Goal: Obtain resource: Download file/media

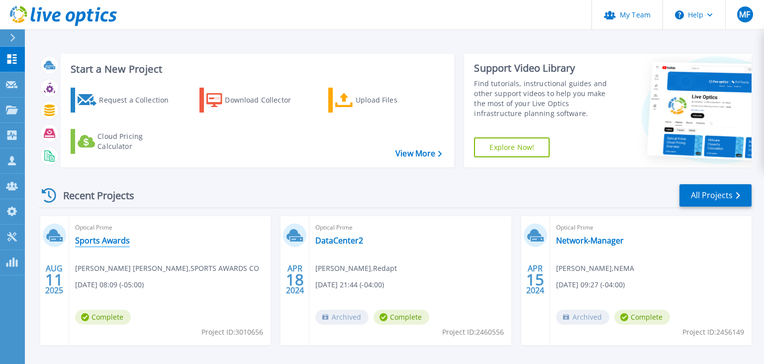
click at [102, 239] on link "Sports Awards" at bounding box center [102, 240] width 55 height 10
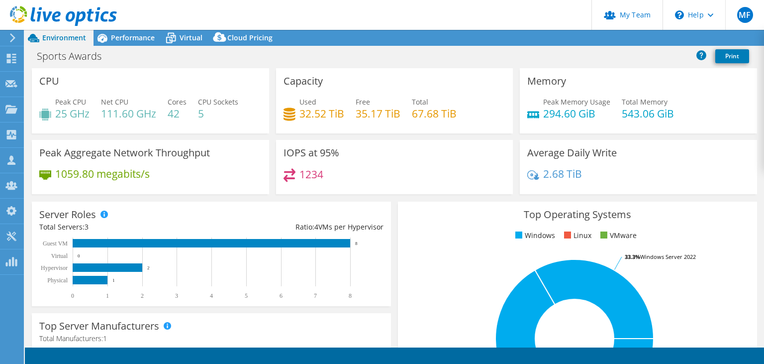
select select "USD"
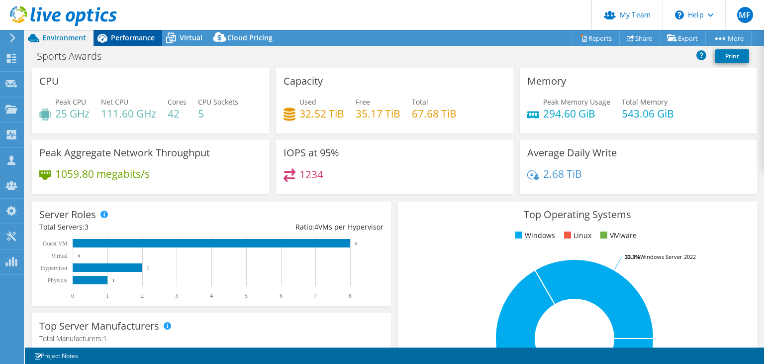
click at [134, 37] on span "Performance" at bounding box center [133, 37] width 44 height 9
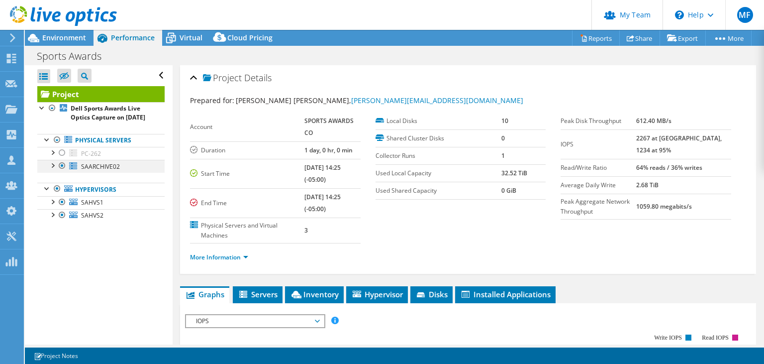
click at [63, 172] on div at bounding box center [62, 166] width 10 height 12
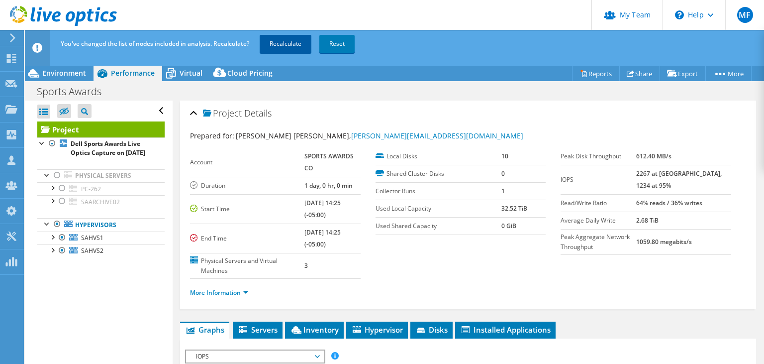
click at [291, 47] on link "Recalculate" at bounding box center [286, 44] width 52 height 18
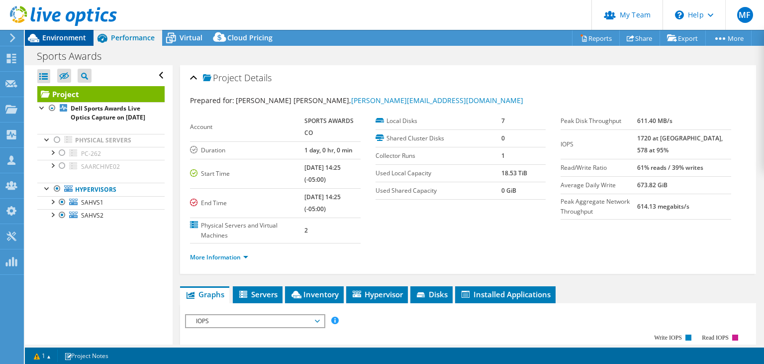
click at [74, 35] on span "Environment" at bounding box center [64, 37] width 44 height 9
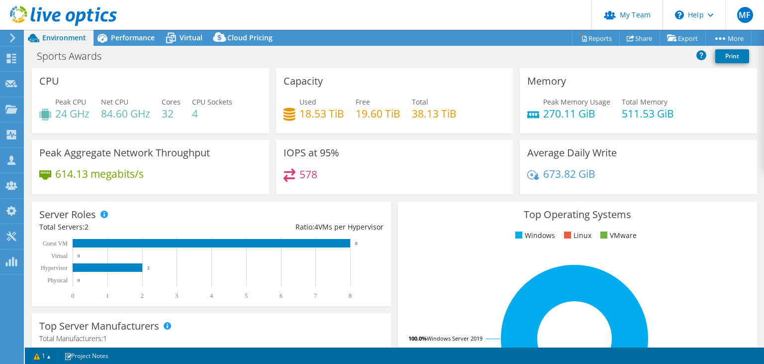
click at [330, 116] on h4 "18.53 TiB" at bounding box center [321, 113] width 45 height 11
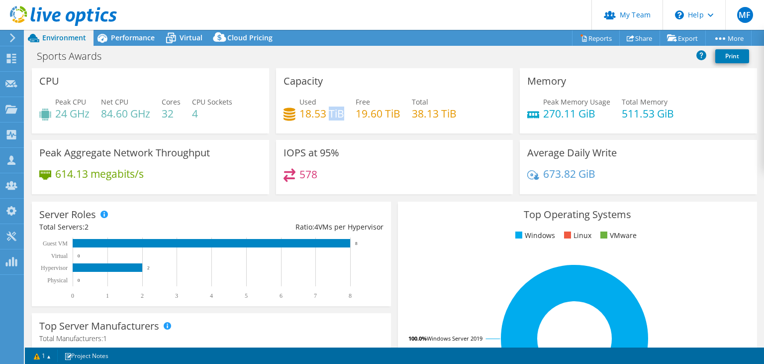
click at [330, 116] on h4 "18.53 TiB" at bounding box center [321, 113] width 45 height 11
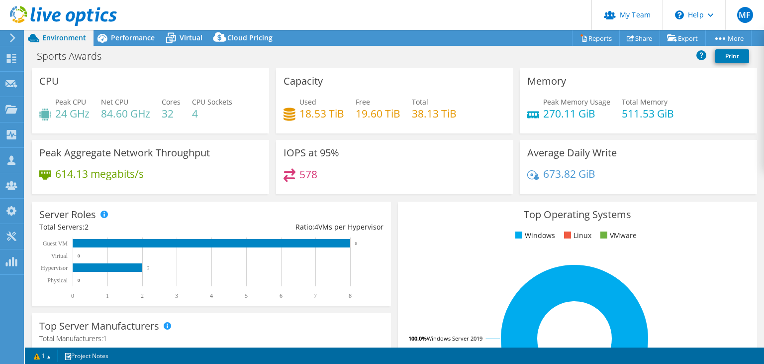
click at [330, 116] on h4 "18.53 TiB" at bounding box center [321, 113] width 45 height 11
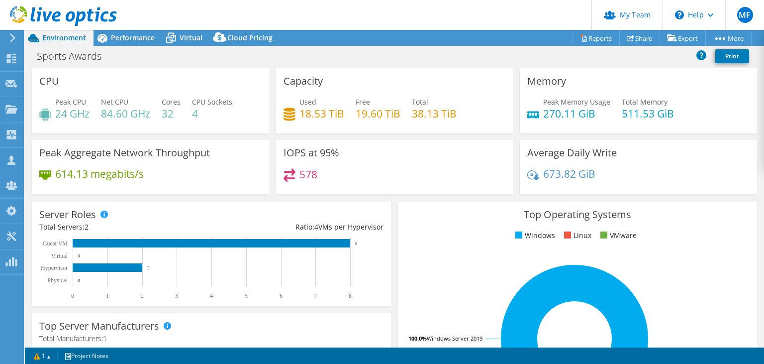
click at [330, 116] on h4 "18.53 TiB" at bounding box center [321, 113] width 45 height 11
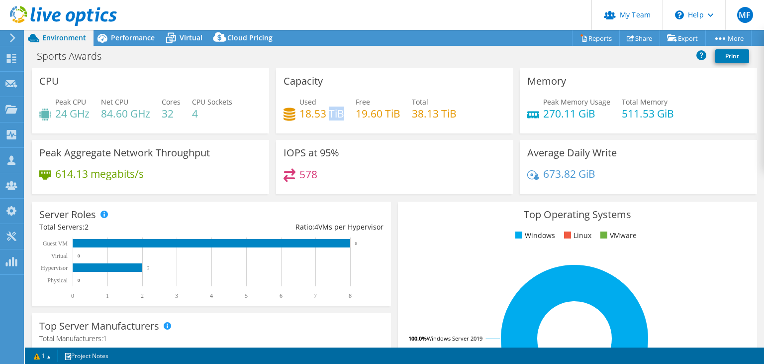
click at [330, 116] on h4 "18.53 TiB" at bounding box center [321, 113] width 45 height 11
drag, startPoint x: 304, startPoint y: 175, endPoint x: 326, endPoint y: 175, distance: 22.4
click at [326, 175] on div "578" at bounding box center [394, 178] width 222 height 21
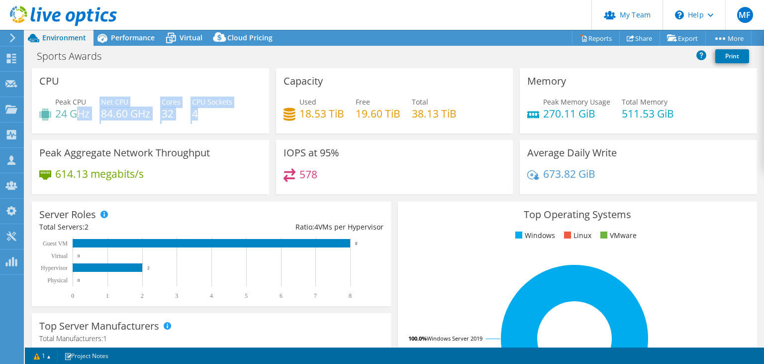
drag, startPoint x: 79, startPoint y: 113, endPoint x: 205, endPoint y: 112, distance: 126.3
click at [205, 112] on div "Peak CPU 24 GHz Net CPU 84.60 GHz Cores 32 CPU Sockets 4" at bounding box center [150, 112] width 222 height 32
click at [205, 112] on h4 "4" at bounding box center [212, 113] width 40 height 11
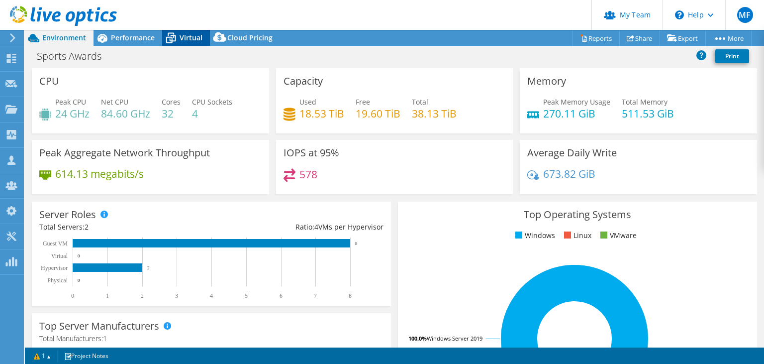
click at [190, 34] on span "Virtual" at bounding box center [191, 37] width 23 height 9
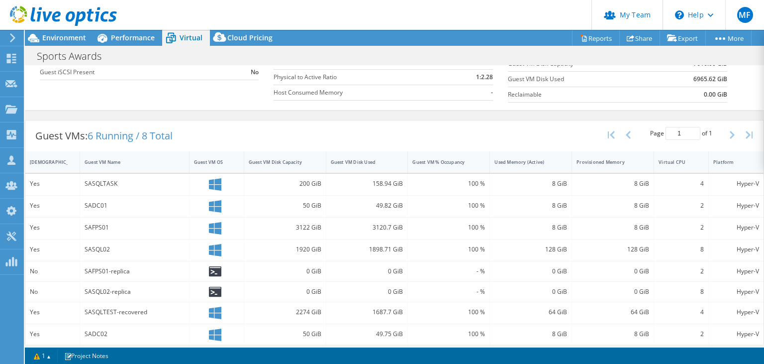
scroll to position [146, 0]
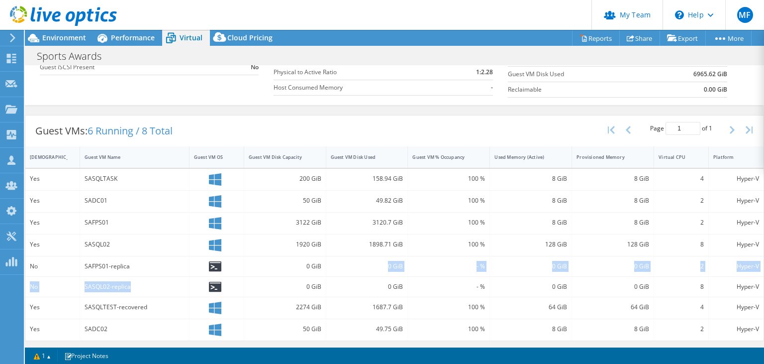
drag, startPoint x: 642, startPoint y: 290, endPoint x: 334, endPoint y: 270, distance: 309.5
click at [572, 276] on div "0 GiB" at bounding box center [613, 286] width 82 height 20
click at [334, 270] on div "0 GiB" at bounding box center [367, 266] width 82 height 20
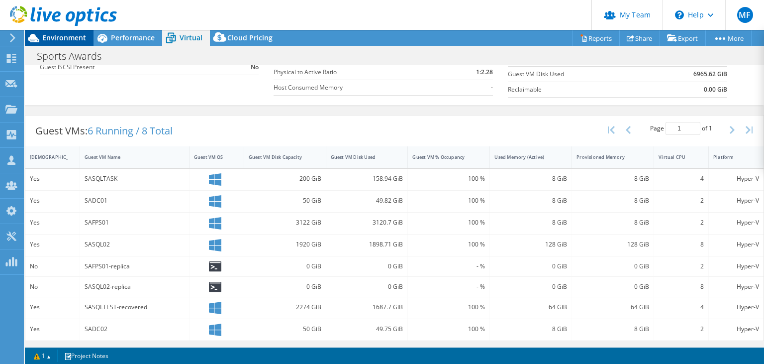
click at [58, 37] on span "Environment" at bounding box center [64, 37] width 44 height 9
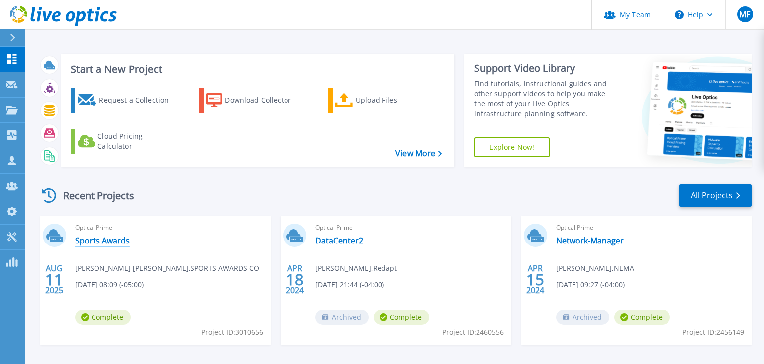
click at [100, 241] on link "Sports Awards" at bounding box center [102, 240] width 55 height 10
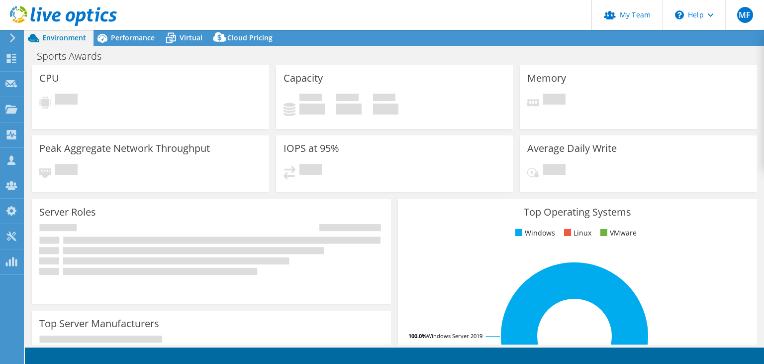
select select "USD"
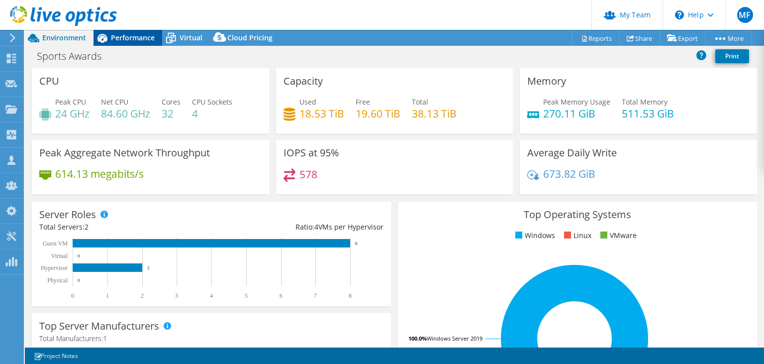
click at [119, 37] on span "Performance" at bounding box center [133, 37] width 44 height 9
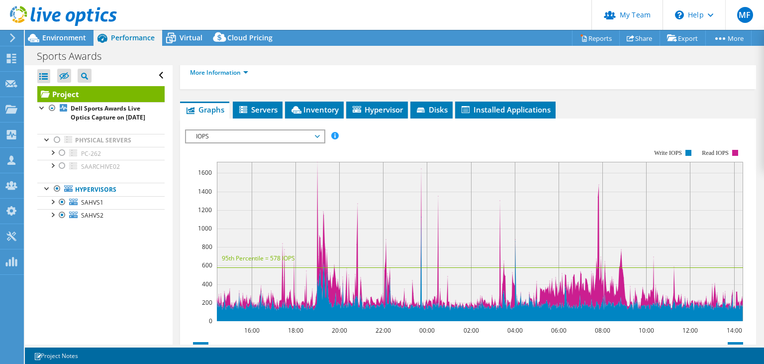
scroll to position [186, 0]
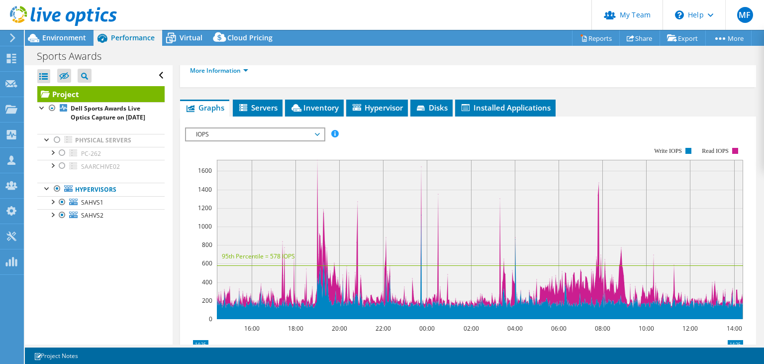
click at [225, 128] on span "IOPS" at bounding box center [255, 134] width 128 height 12
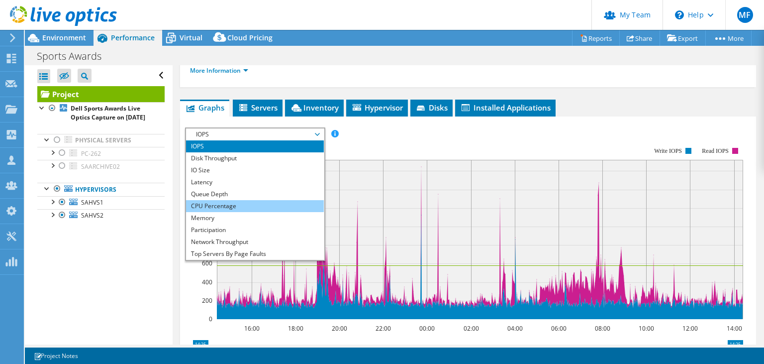
click at [214, 200] on li "CPU Percentage" at bounding box center [255, 206] width 138 height 12
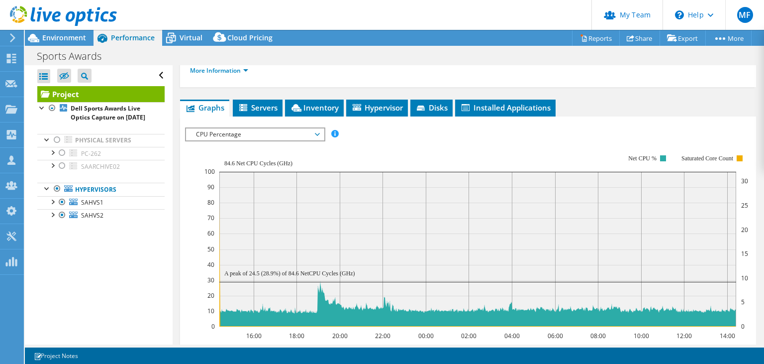
click at [237, 128] on span "CPU Percentage" at bounding box center [255, 134] width 128 height 12
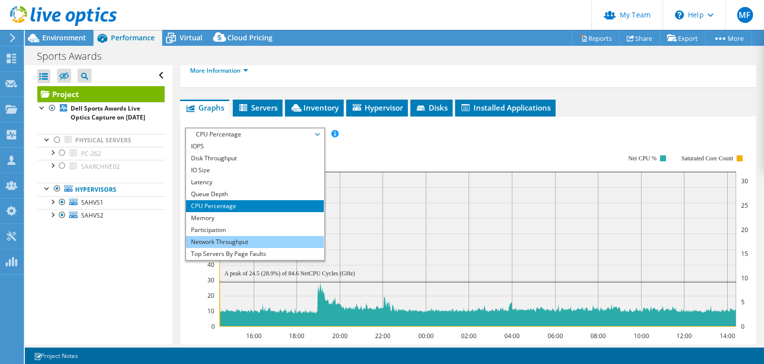
click at [216, 236] on li "Network Throughput" at bounding box center [255, 242] width 138 height 12
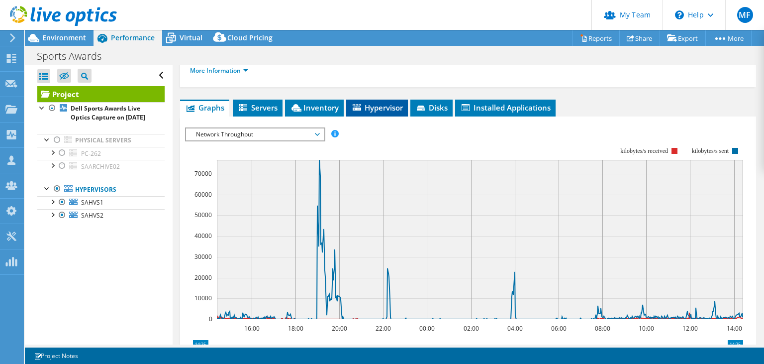
click at [366, 99] on li "Hypervisor" at bounding box center [377, 107] width 62 height 17
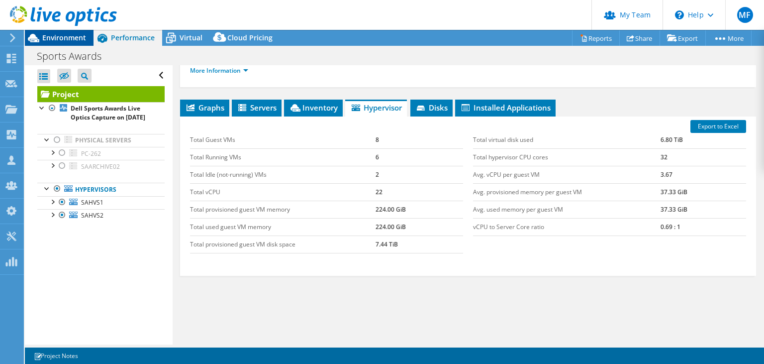
click at [52, 41] on span "Environment" at bounding box center [64, 37] width 44 height 9
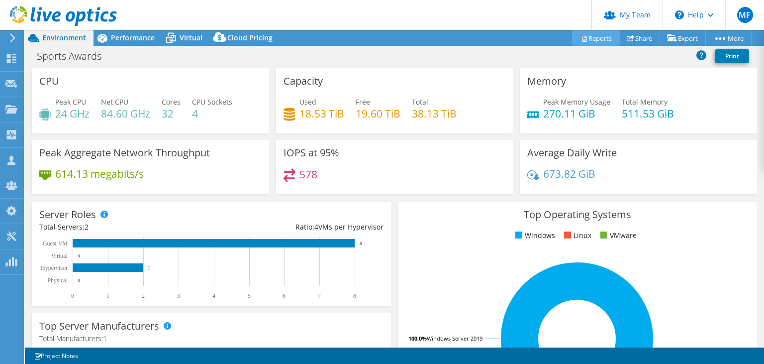
click at [592, 37] on link "Reports" at bounding box center [596, 37] width 48 height 15
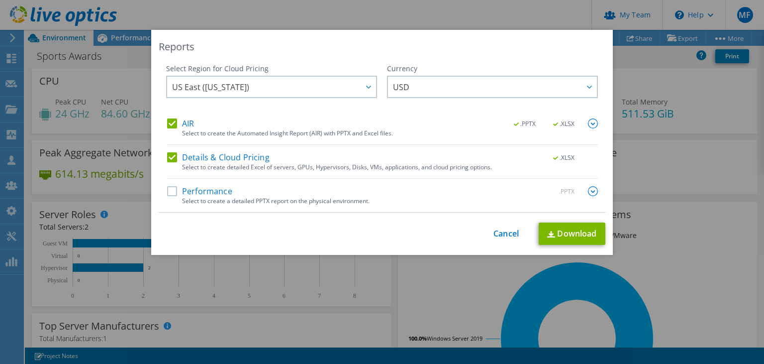
click at [173, 154] on label "Details & Cloud Pricing" at bounding box center [218, 157] width 102 height 10
click at [0, 0] on input "Details & Cloud Pricing" at bounding box center [0, 0] width 0 height 0
click at [174, 123] on label "AIR" at bounding box center [180, 123] width 27 height 10
click at [0, 0] on input "AIR" at bounding box center [0, 0] width 0 height 0
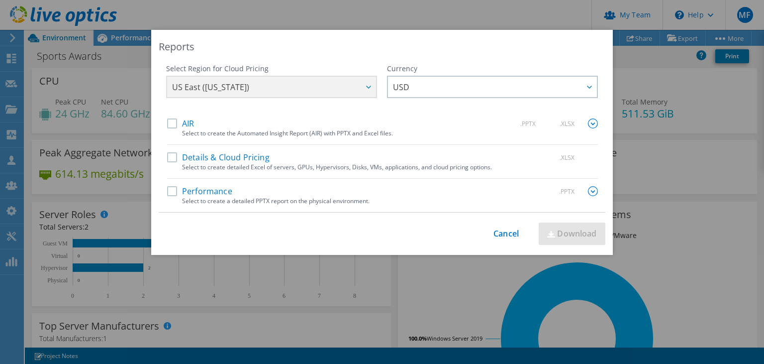
click at [170, 187] on label "Performance" at bounding box center [199, 191] width 65 height 10
click at [0, 0] on input "Performance" at bounding box center [0, 0] width 0 height 0
click at [563, 228] on link "Download" at bounding box center [572, 233] width 67 height 22
click at [594, 192] on img at bounding box center [593, 191] width 10 height 10
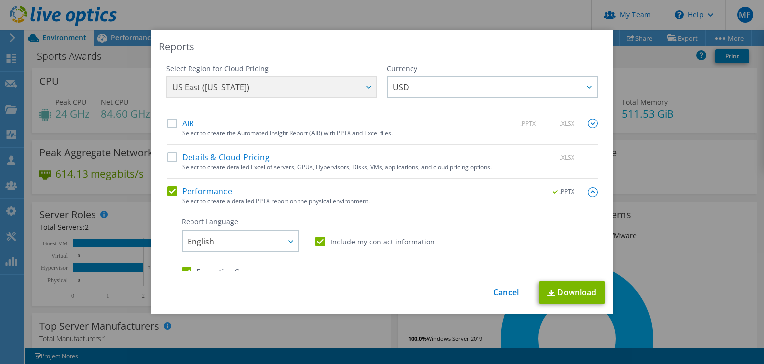
click at [505, 286] on div "This process may take a while, please wait... Cancel Download" at bounding box center [382, 292] width 447 height 22
click at [502, 295] on link "Cancel" at bounding box center [505, 291] width 25 height 9
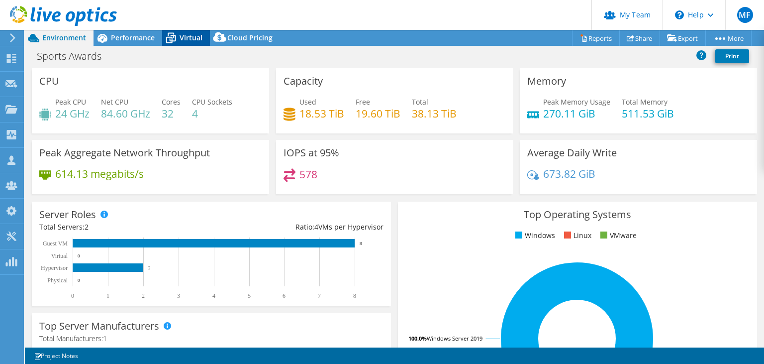
click at [190, 34] on span "Virtual" at bounding box center [191, 37] width 23 height 9
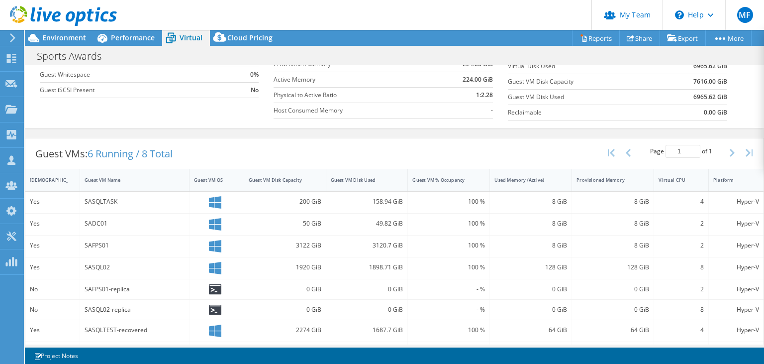
scroll to position [88, 0]
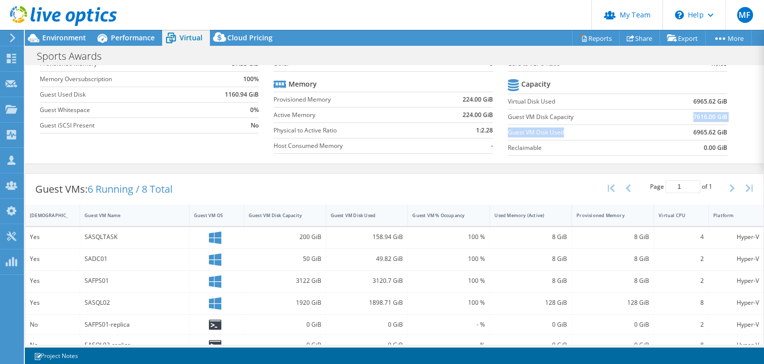
drag, startPoint x: 694, startPoint y: 115, endPoint x: 693, endPoint y: 128, distance: 13.0
click at [693, 128] on tbody "Capacity Virtual Disk Used 6965.62 GiB Guest VM Disk Capacity 7616.00 GiB Guest…" at bounding box center [617, 116] width 219 height 79
click at [693, 128] on td "6965.62 GiB" at bounding box center [691, 131] width 71 height 15
drag, startPoint x: 736, startPoint y: 131, endPoint x: 715, endPoint y: 130, distance: 21.4
click at [715, 130] on section "vCPU vCPU 22 CPU to vCPU Ratio 1:5.5 Core to vCPU Ratio 1:0.65 Capacity Virtual…" at bounding box center [625, 84] width 234 height 153
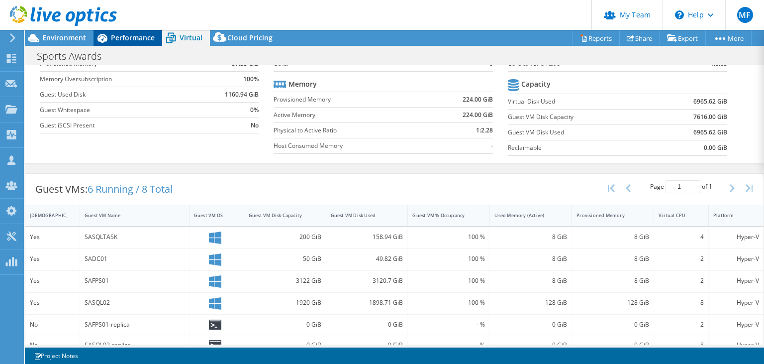
click at [124, 33] on div "Performance" at bounding box center [127, 38] width 69 height 16
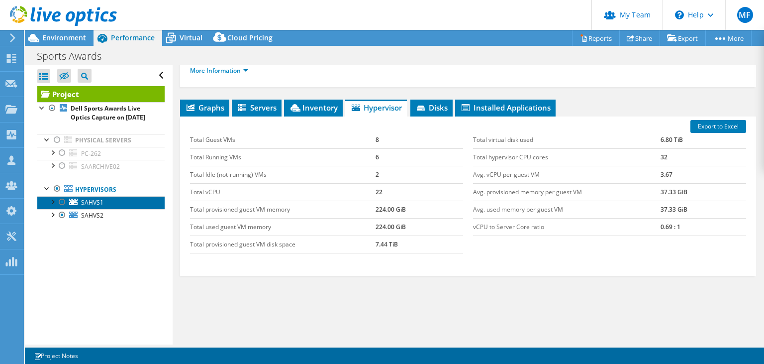
click at [89, 206] on span "SAHVS1" at bounding box center [92, 202] width 22 height 8
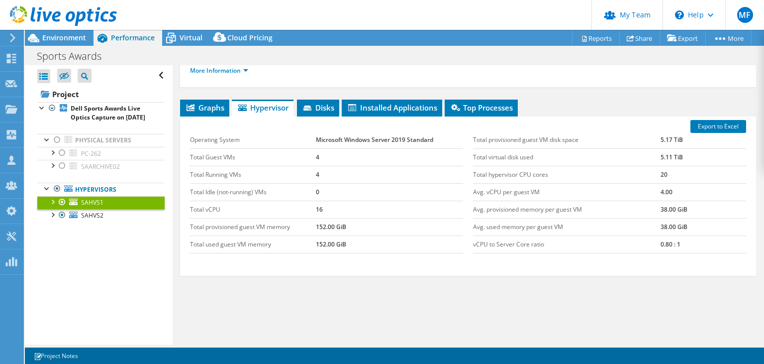
scroll to position [155, 0]
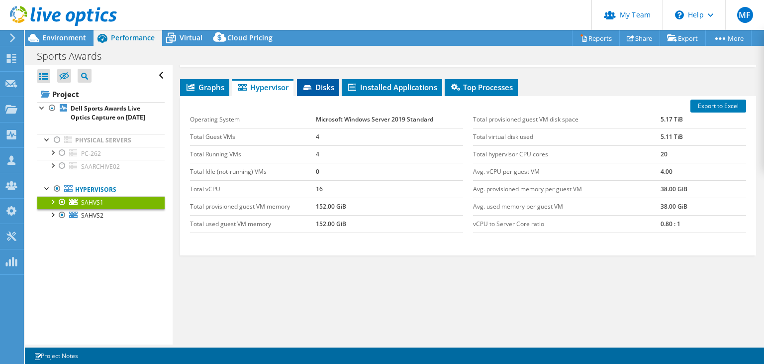
click at [324, 83] on span "Disks" at bounding box center [318, 87] width 32 height 10
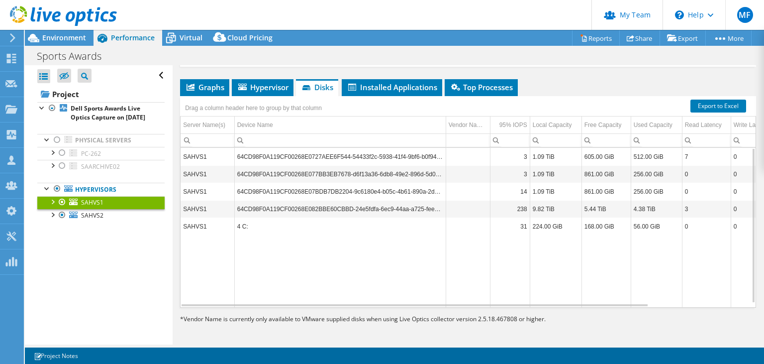
click at [541, 206] on td "9.82 TiB" at bounding box center [556, 208] width 52 height 17
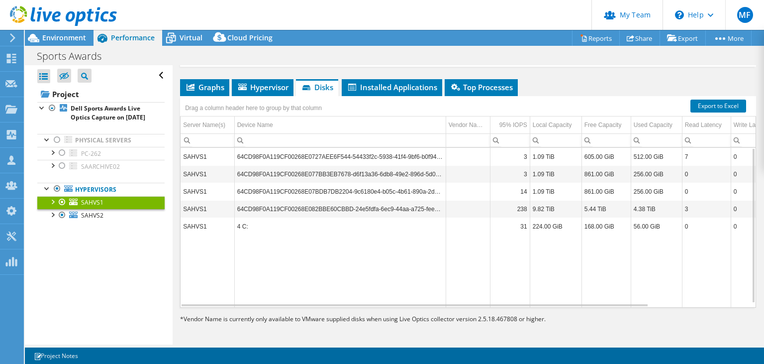
click at [434, 175] on td "64CD98F0A119CF00268E077BB3EB7678-d6f13a36-6db8-49e2-896d-5d0dbdb" at bounding box center [339, 173] width 211 height 17
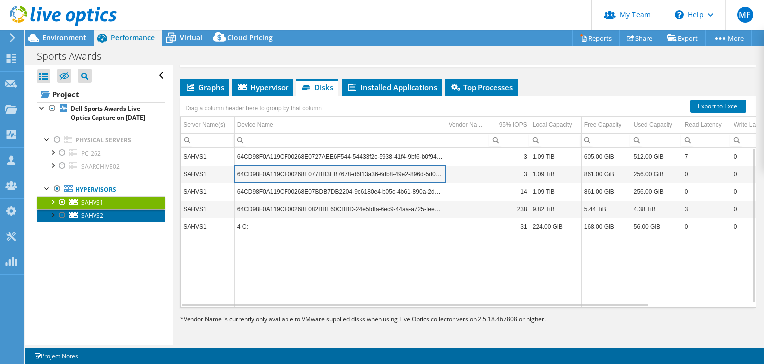
click at [99, 219] on span "SAHVS2" at bounding box center [92, 215] width 22 height 8
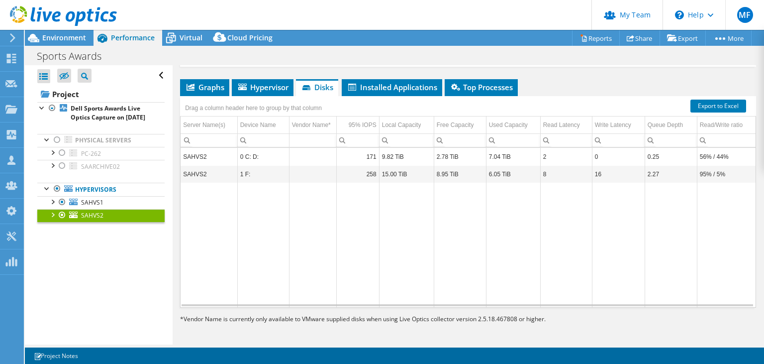
click at [332, 154] on td "Column Vendor Name*, Value" at bounding box center [312, 156] width 47 height 17
click at [56, 219] on div at bounding box center [52, 214] width 10 height 10
click at [72, 38] on span "Environment" at bounding box center [64, 37] width 44 height 9
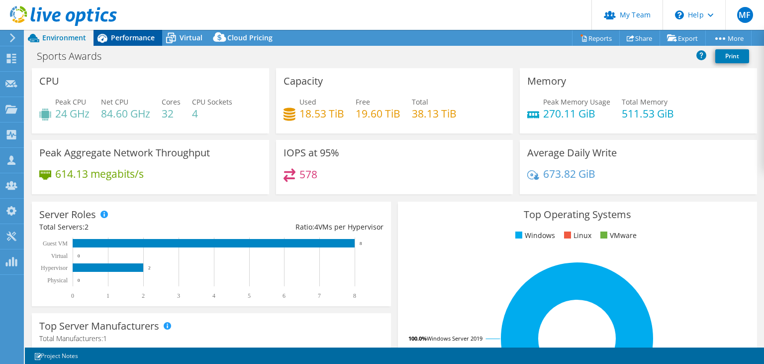
click at [131, 37] on span "Performance" at bounding box center [133, 37] width 44 height 9
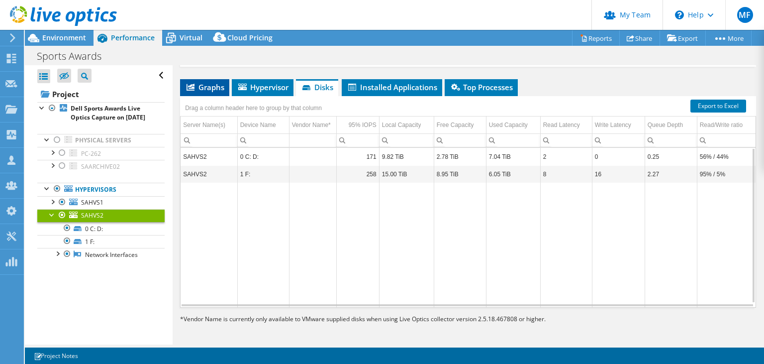
click at [205, 87] on span "Graphs" at bounding box center [204, 87] width 39 height 10
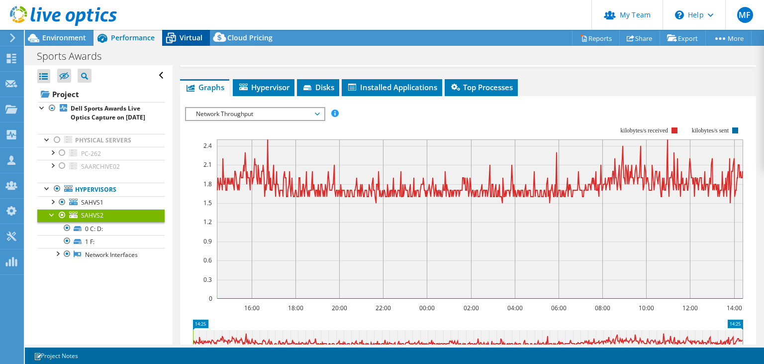
click at [183, 33] on span "Virtual" at bounding box center [191, 37] width 23 height 9
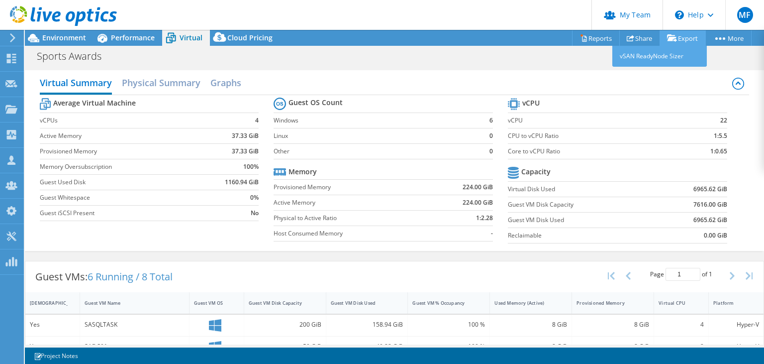
click at [671, 42] on icon at bounding box center [672, 37] width 10 height 7
click at [635, 39] on link "Share" at bounding box center [639, 37] width 41 height 15
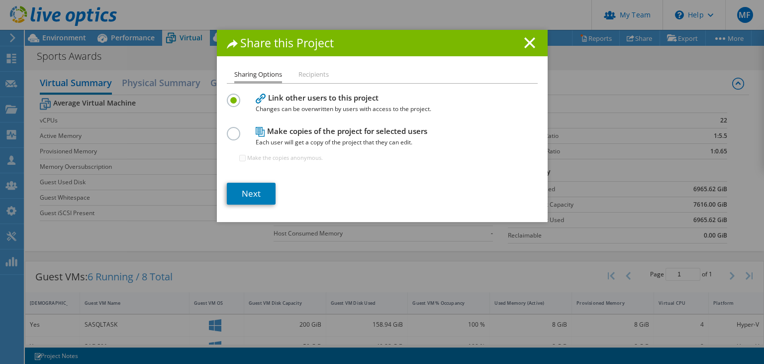
click at [506, 50] on div "Share this Project" at bounding box center [382, 43] width 331 height 26
click at [525, 47] on line at bounding box center [530, 43] width 10 height 10
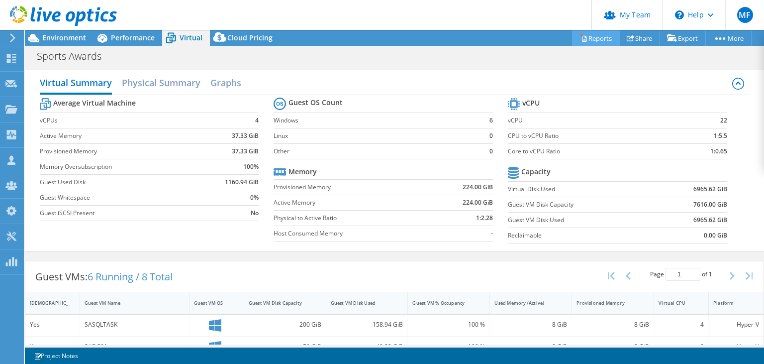
click at [589, 39] on link "Reports" at bounding box center [596, 37] width 48 height 15
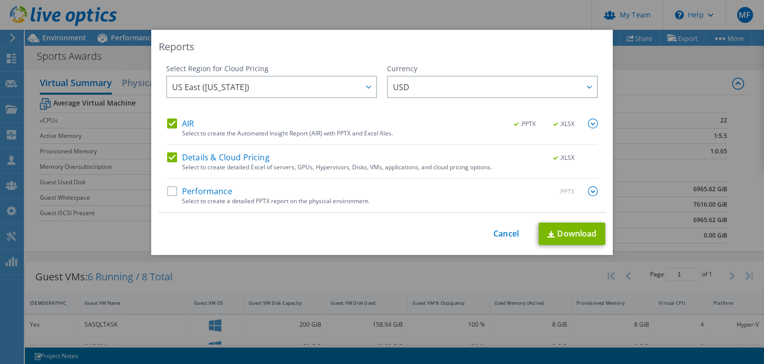
click at [176, 153] on label "Details & Cloud Pricing" at bounding box center [218, 157] width 102 height 10
click at [0, 0] on input "Details & Cloud Pricing" at bounding box center [0, 0] width 0 height 0
click at [589, 124] on img at bounding box center [593, 123] width 10 height 10
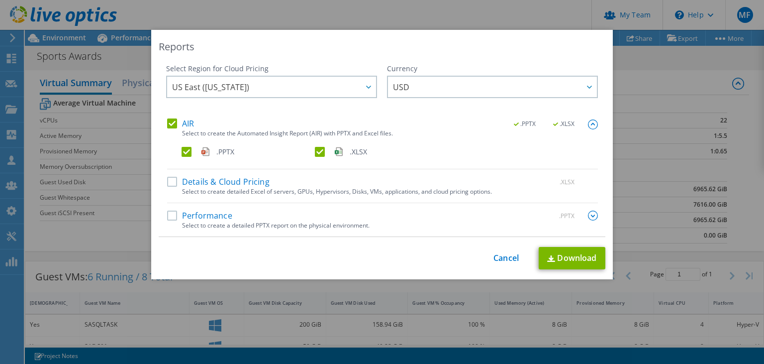
click at [251, 188] on div "Select to create detailed Excel of servers, GPUs, Hypervisors, Disks, VMs, appl…" at bounding box center [390, 191] width 416 height 7
click at [180, 181] on label "Details & Cloud Pricing" at bounding box center [218, 182] width 102 height 10
click at [0, 0] on input "Details & Cloud Pricing" at bounding box center [0, 0] width 0 height 0
click at [560, 251] on link "Download" at bounding box center [572, 258] width 67 height 22
click at [509, 261] on link "Cancel" at bounding box center [505, 257] width 25 height 9
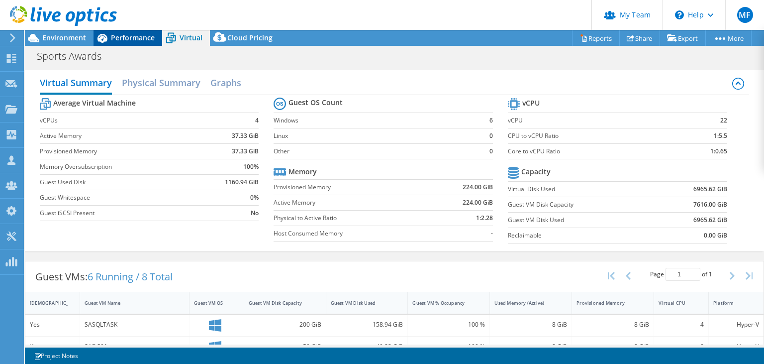
click at [134, 34] on span "Performance" at bounding box center [133, 37] width 44 height 9
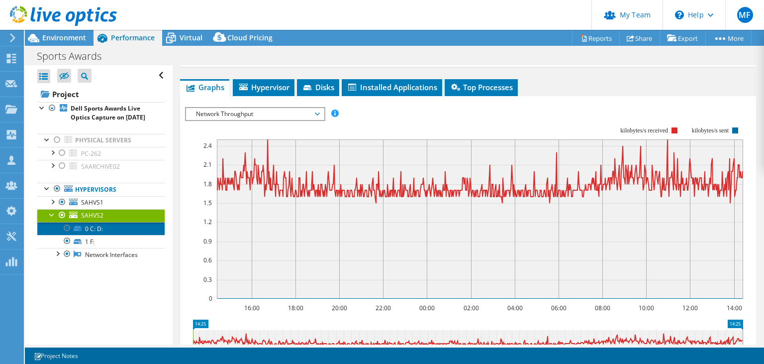
click at [90, 234] on link "0 C: D:" at bounding box center [100, 228] width 127 height 13
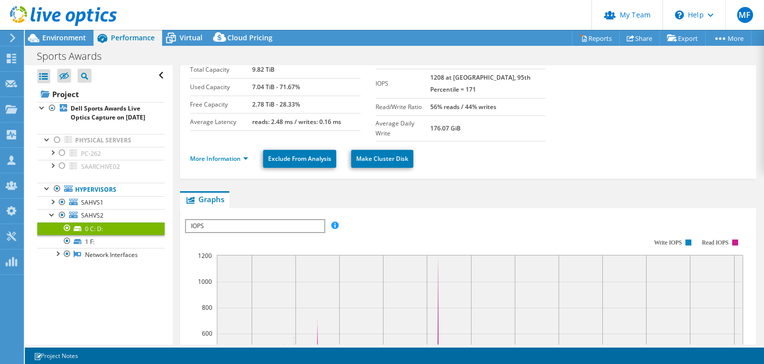
scroll to position [0, 0]
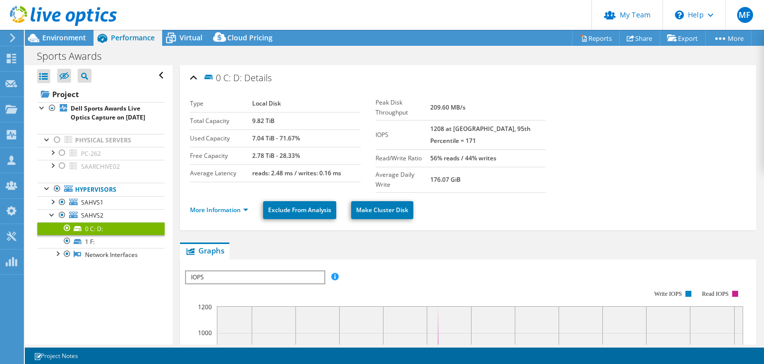
click at [456, 175] on b "176.07 GiB" at bounding box center [445, 179] width 30 height 8
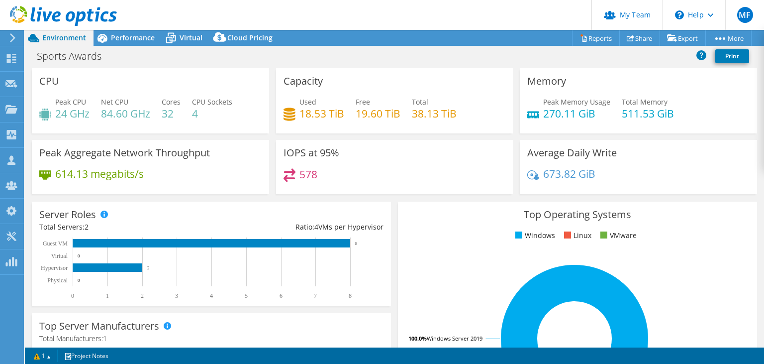
select select "USD"
